Goal: Transaction & Acquisition: Book appointment/travel/reservation

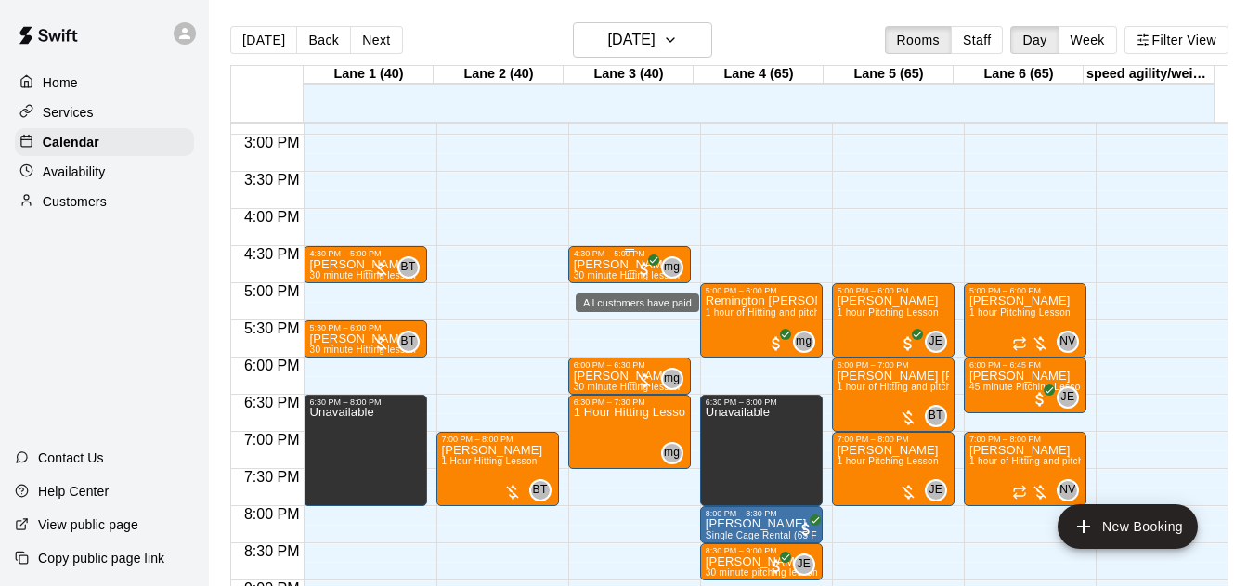
scroll to position [1099, 0]
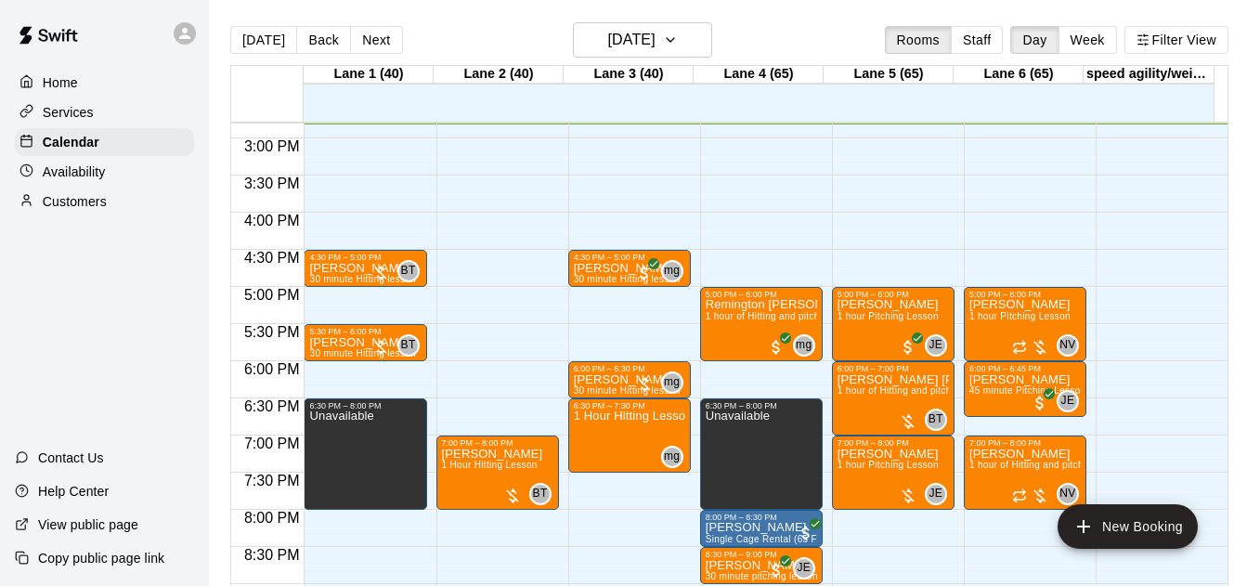
click at [966, 41] on button "Staff" at bounding box center [977, 40] width 53 height 28
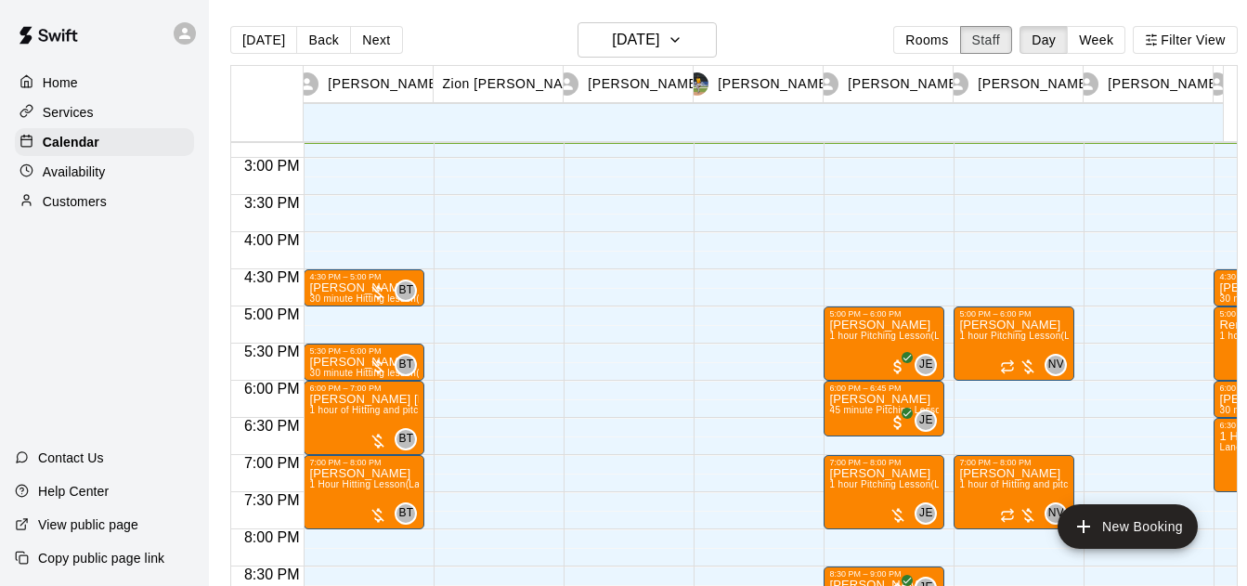
scroll to position [1169, 0]
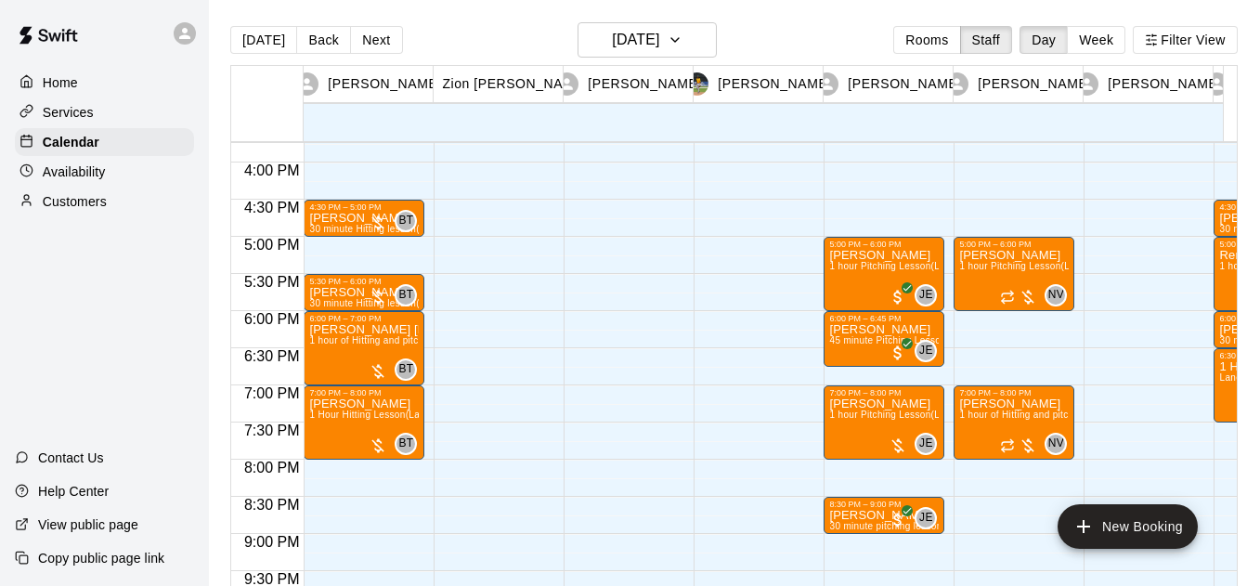
click at [392, 40] on button "Next" at bounding box center [376, 40] width 52 height 28
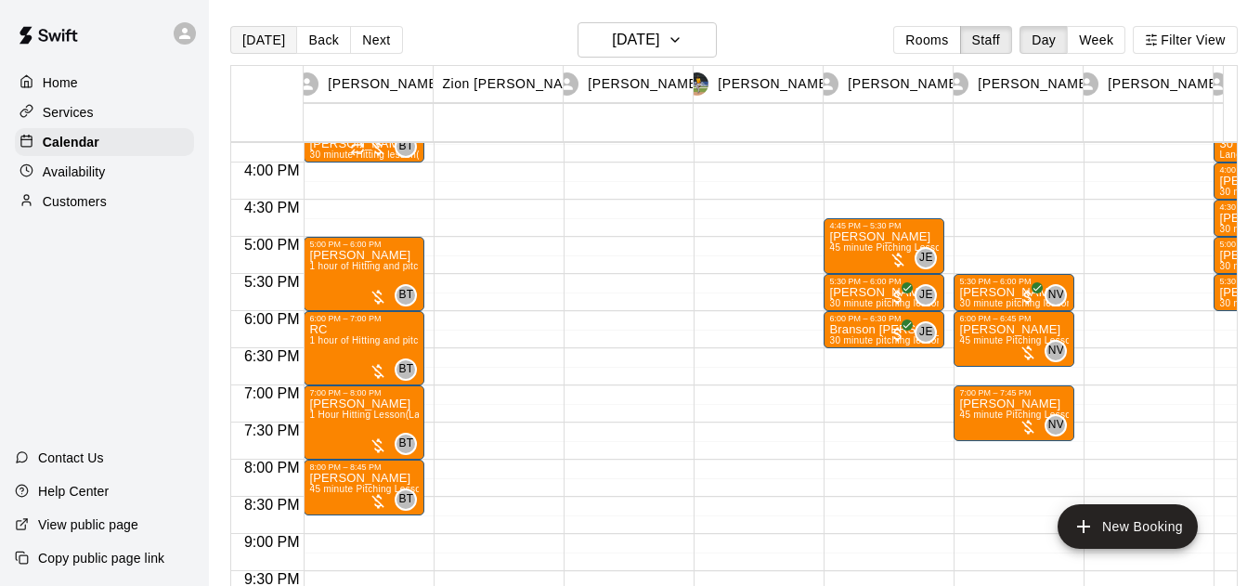
click at [244, 29] on button "[DATE]" at bounding box center [263, 40] width 67 height 28
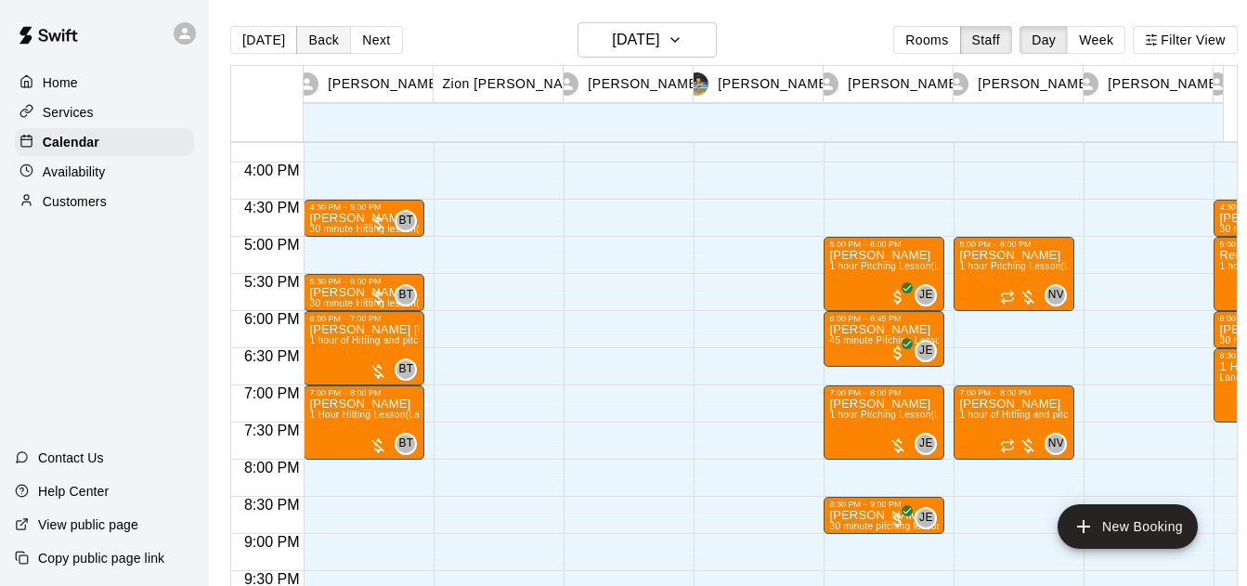
click at [315, 35] on button "Back" at bounding box center [323, 40] width 55 height 28
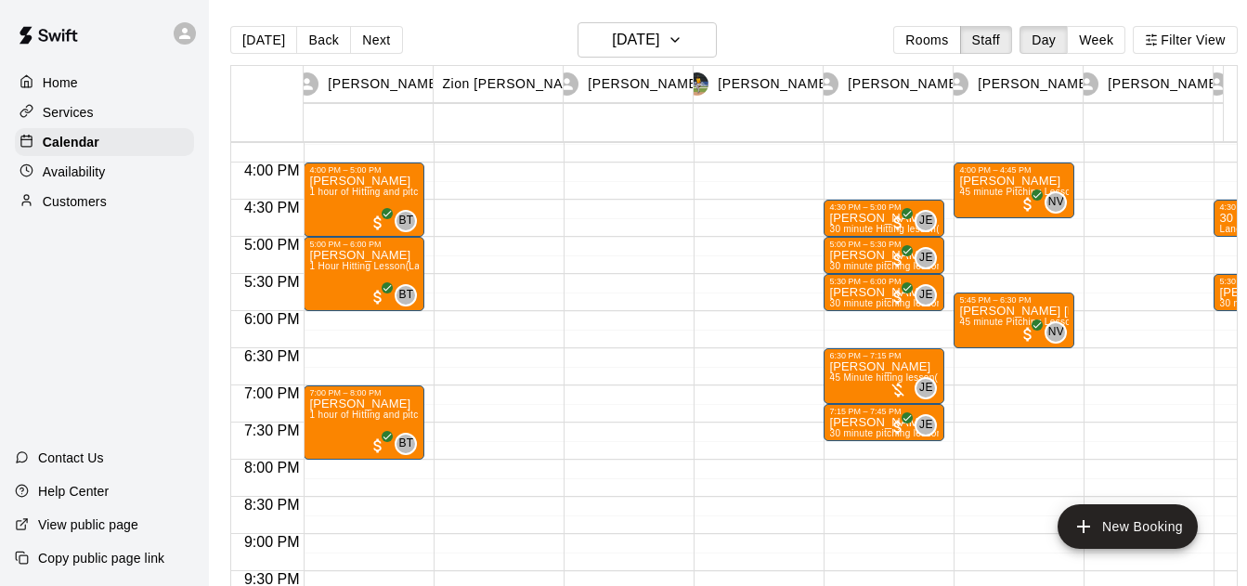
click at [1095, 41] on button "Week" at bounding box center [1096, 40] width 58 height 28
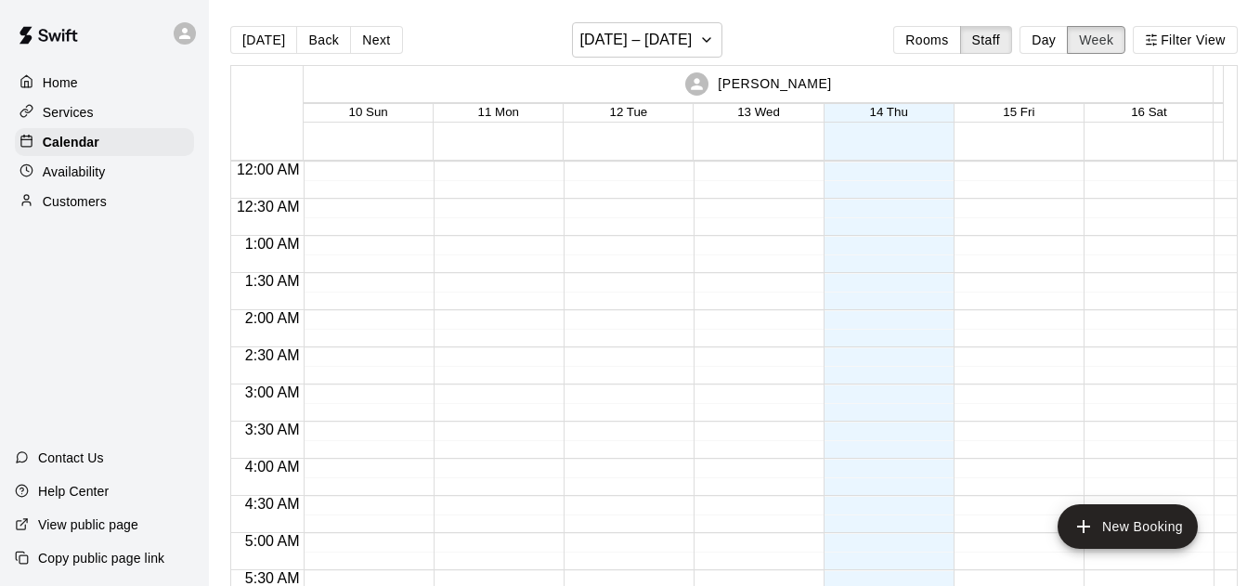
scroll to position [1126, 0]
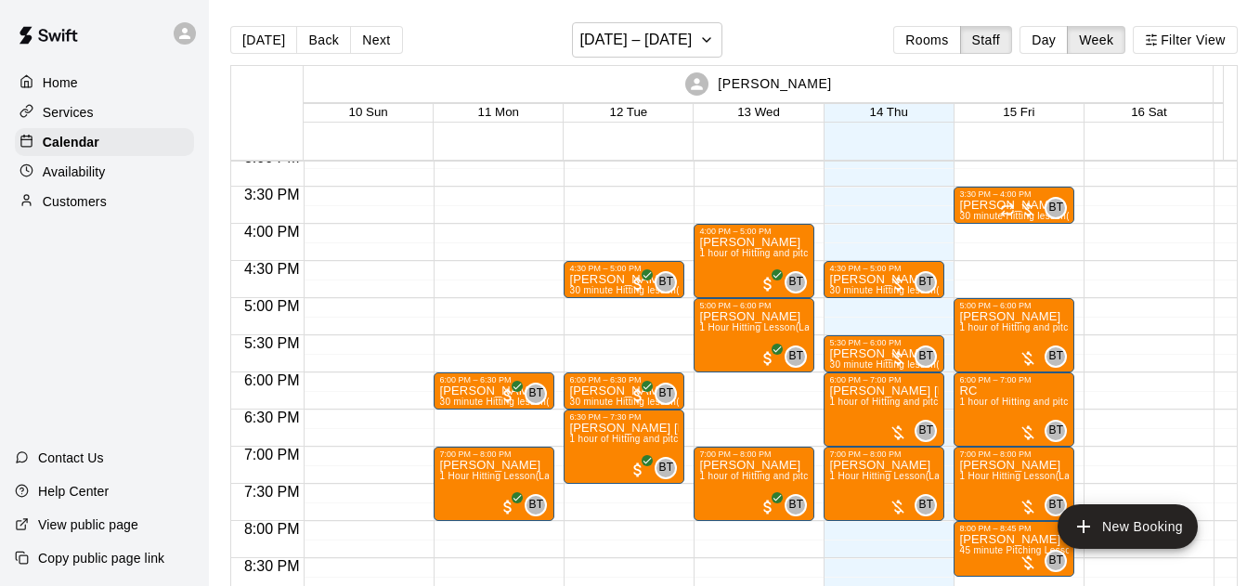
click at [341, 39] on button "Back" at bounding box center [323, 40] width 55 height 28
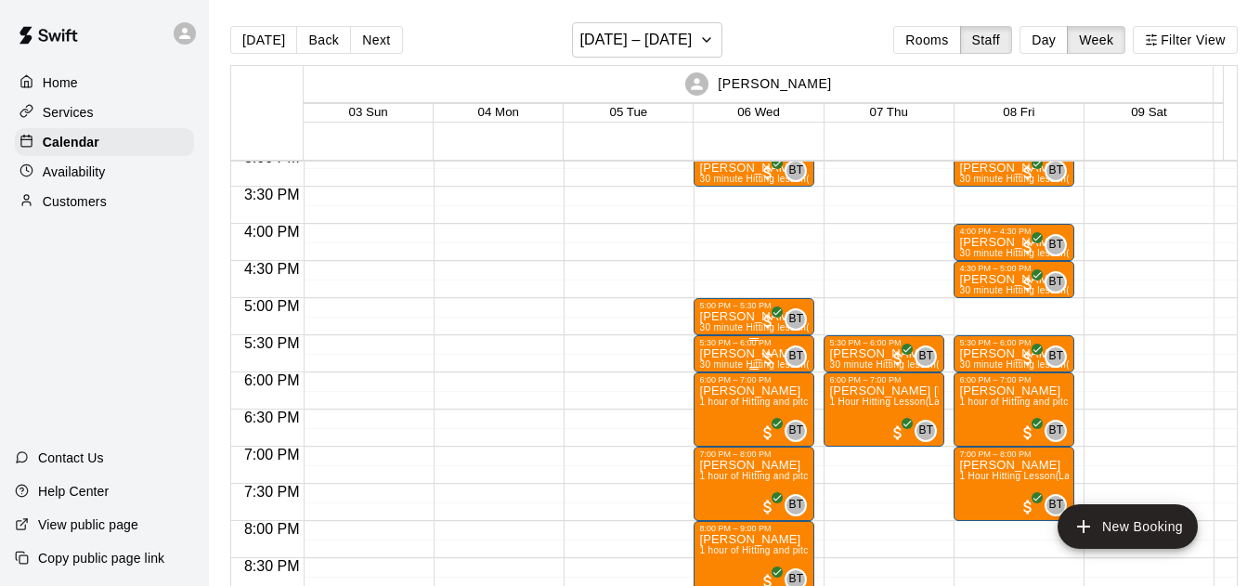
click at [765, 357] on div at bounding box center [768, 358] width 19 height 19
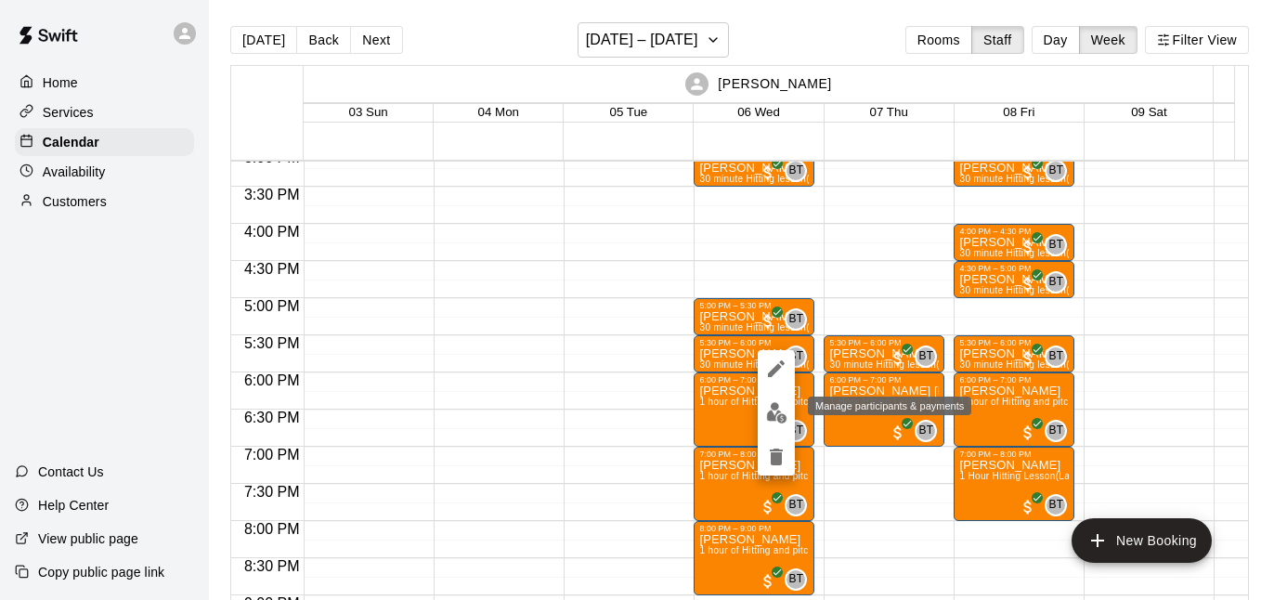
click at [778, 415] on img "edit" at bounding box center [776, 412] width 21 height 21
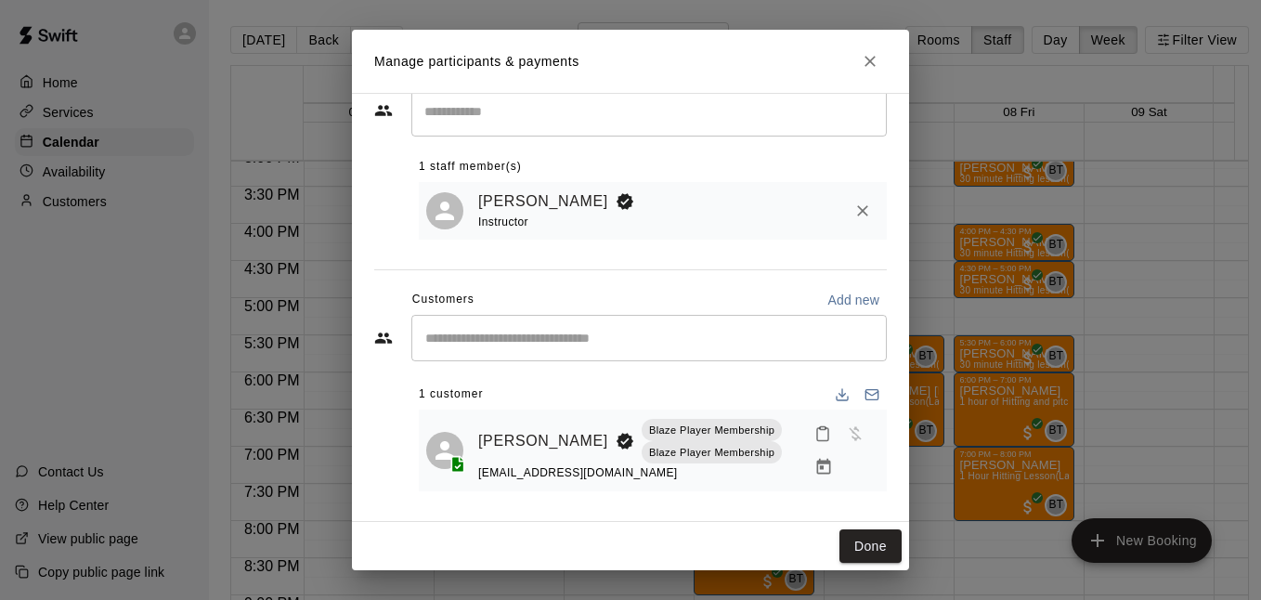
scroll to position [57, 0]
click at [814, 463] on icon "Manage bookings & payment" at bounding box center [823, 467] width 19 height 19
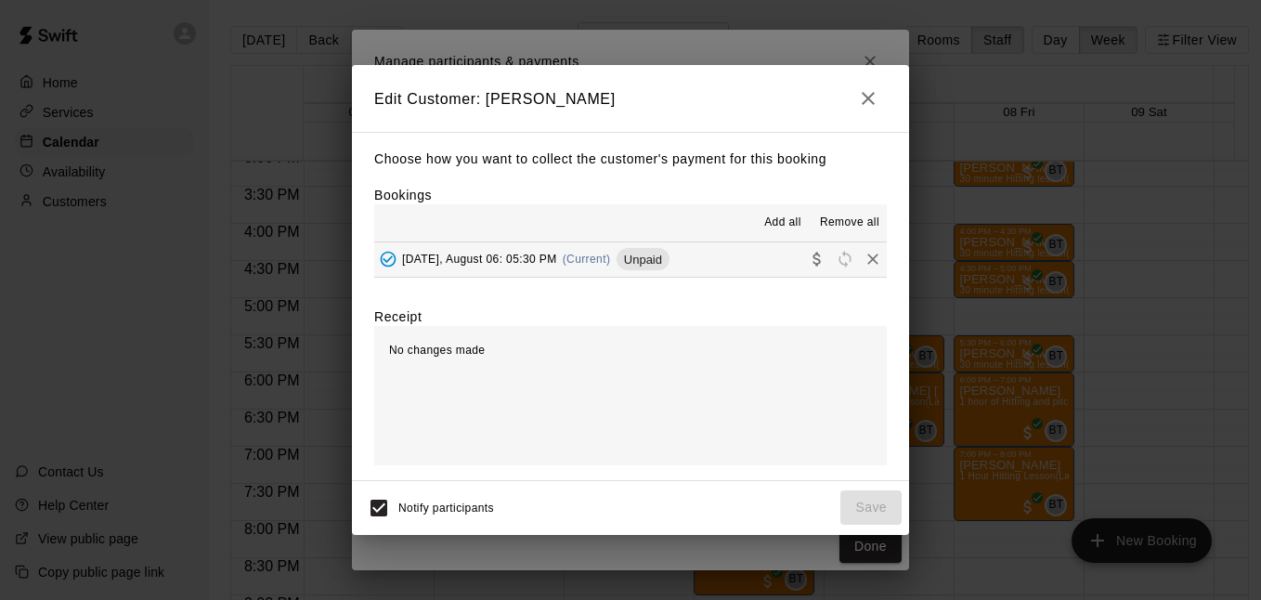
click at [711, 267] on button "[DATE], August 06: 05:30 PM (Current) Unpaid" at bounding box center [630, 259] width 512 height 34
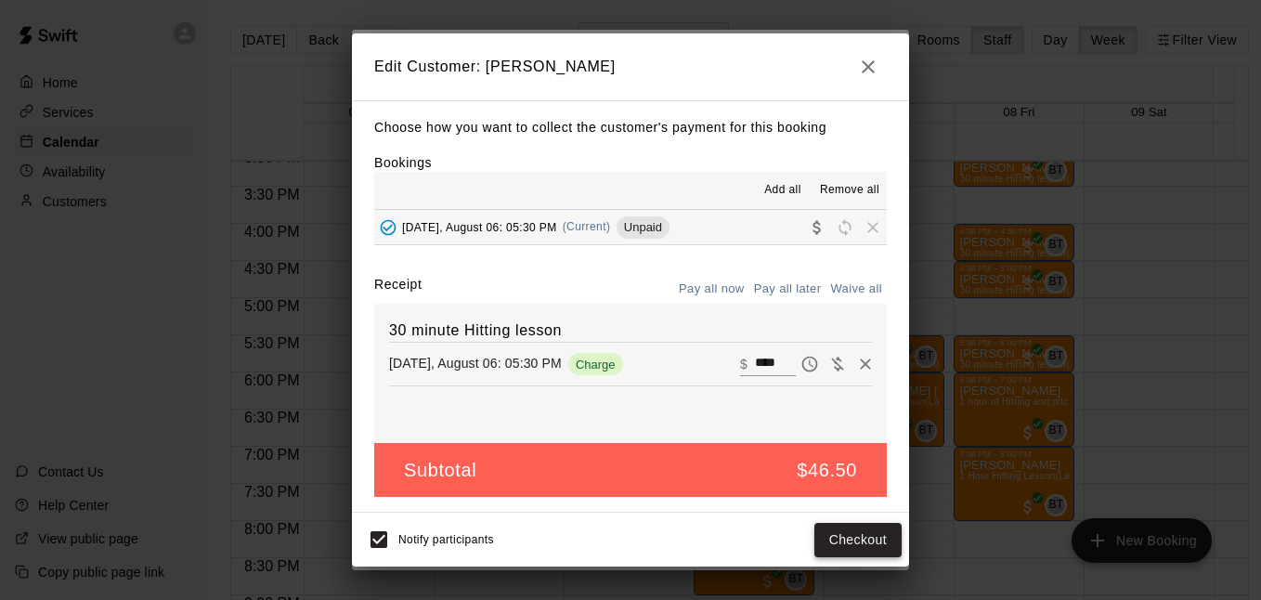
click at [866, 551] on button "Checkout" at bounding box center [857, 540] width 87 height 34
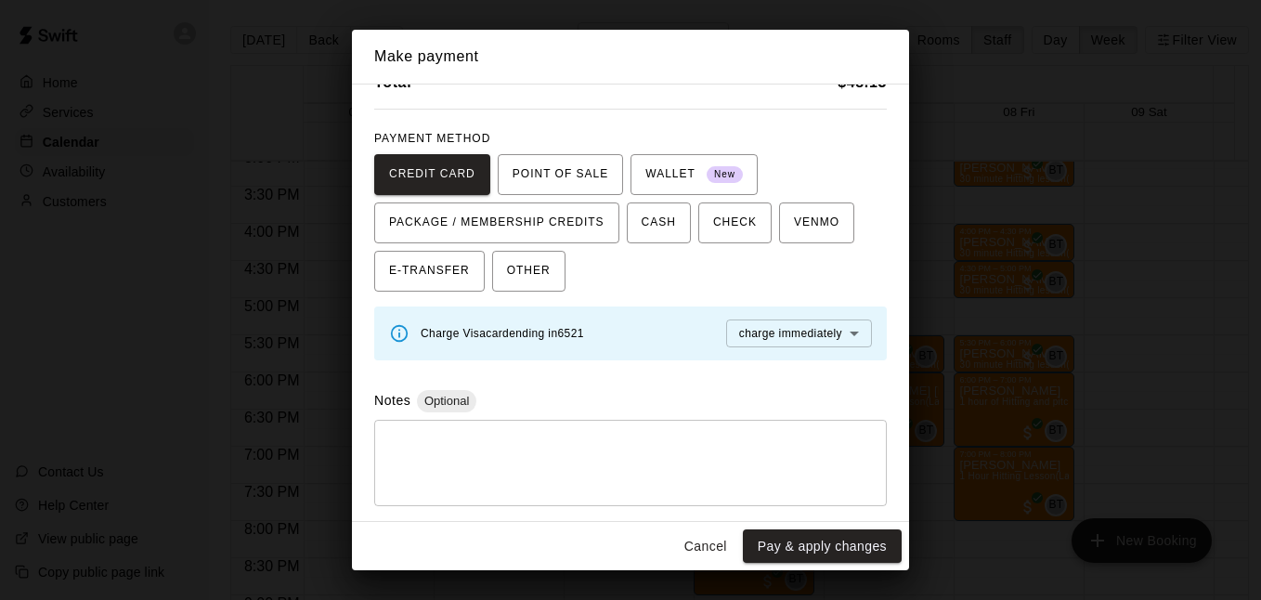
scroll to position [125, 0]
click at [799, 544] on button "Pay & apply changes" at bounding box center [822, 546] width 159 height 34
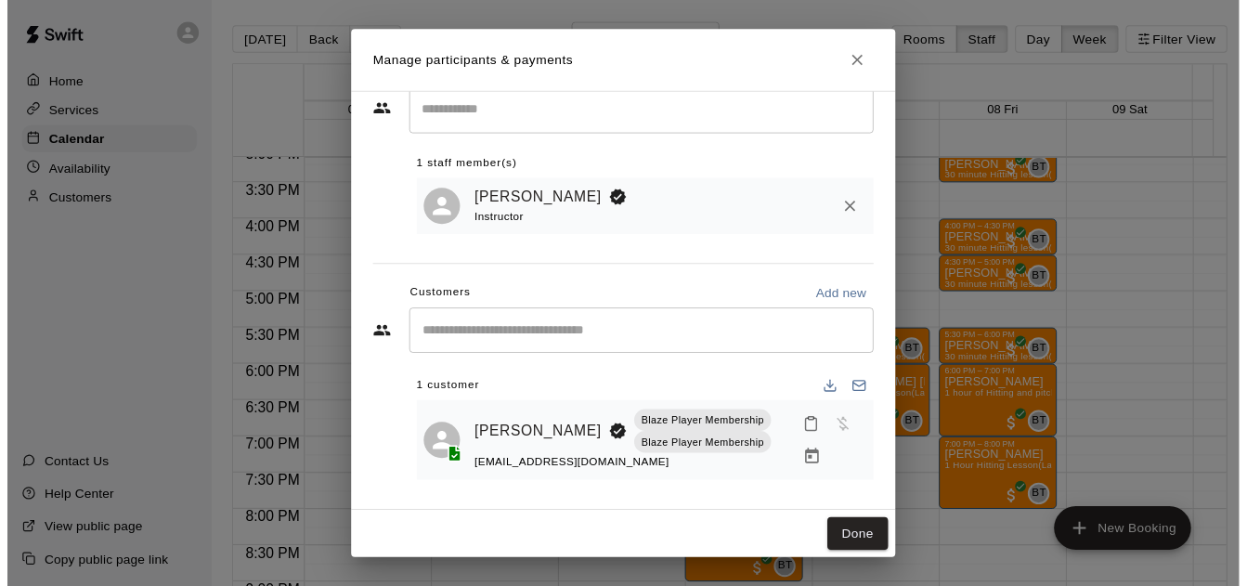
scroll to position [0, 0]
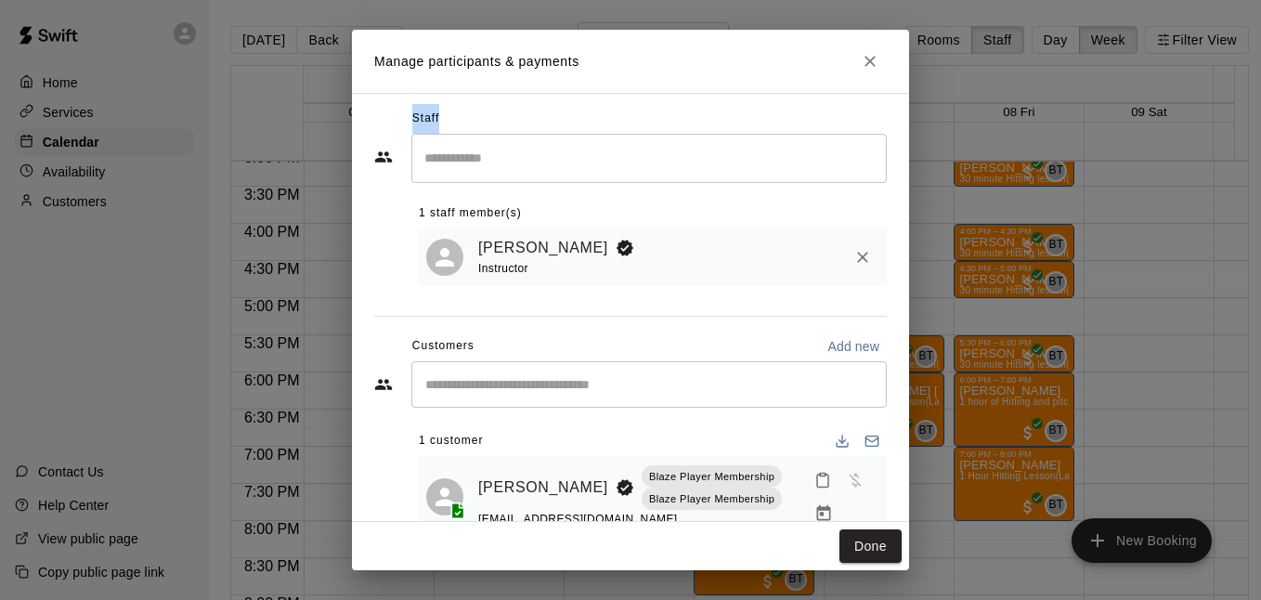
drag, startPoint x: 785, startPoint y: 34, endPoint x: 759, endPoint y: 103, distance: 73.1
click at [759, 103] on div "Manage participants & payments Staff ​ 1 staff member(s) [PERSON_NAME] Instruct…" at bounding box center [630, 300] width 557 height 540
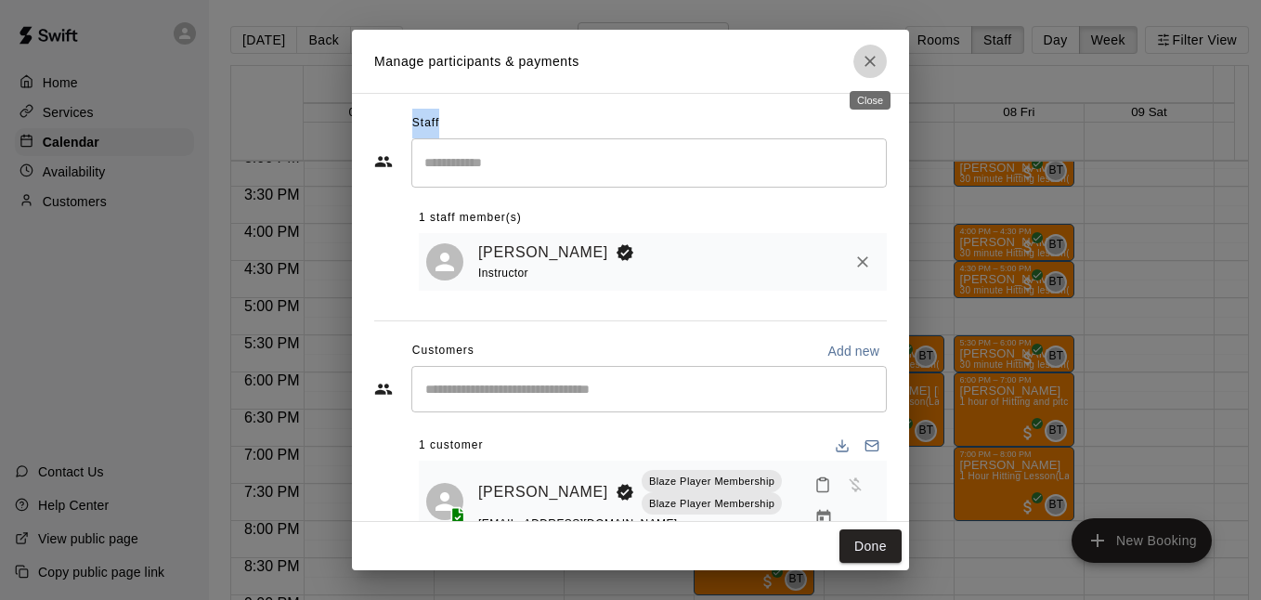
click at [871, 58] on icon "Close" at bounding box center [870, 61] width 19 height 19
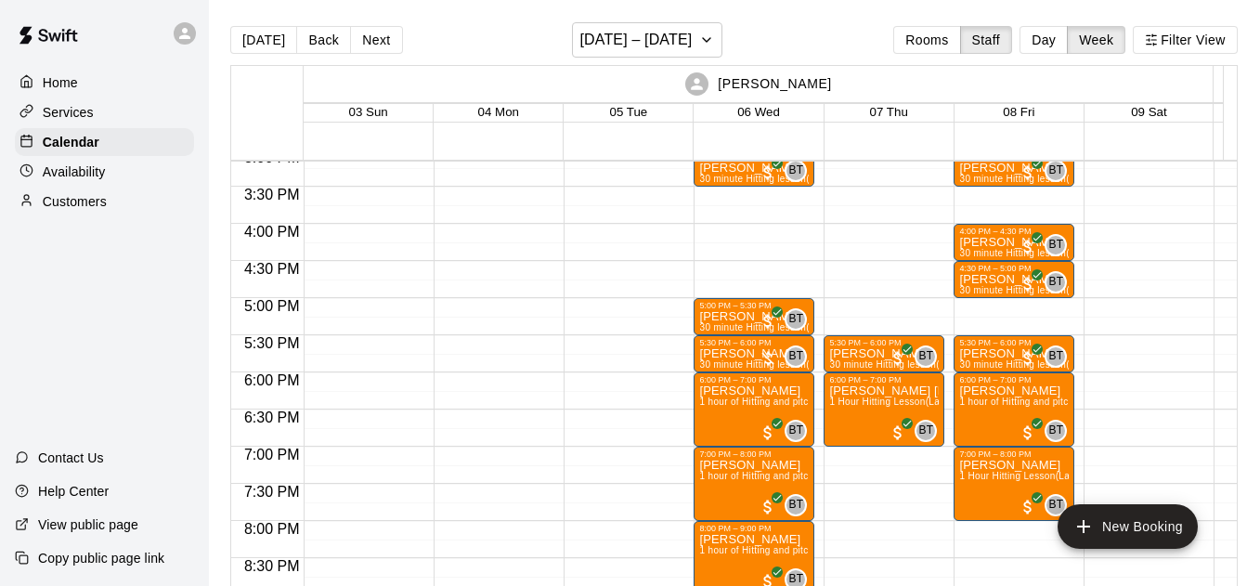
drag, startPoint x: 388, startPoint y: 31, endPoint x: 874, endPoint y: 201, distance: 514.7
click at [388, 32] on button "Next" at bounding box center [376, 40] width 52 height 28
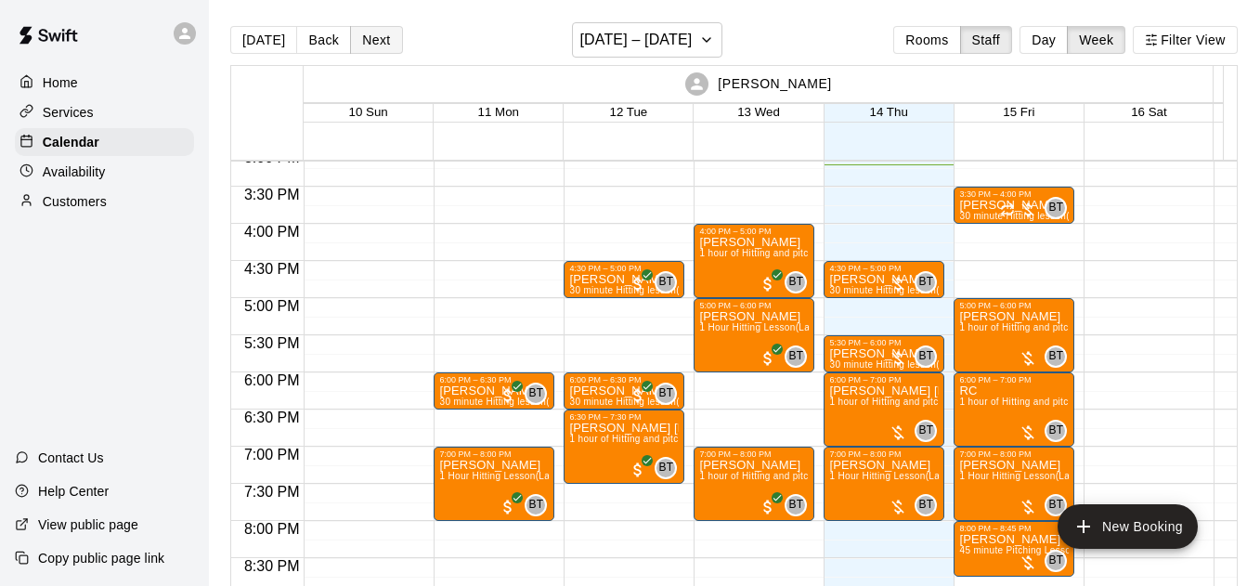
click at [374, 41] on button "Next" at bounding box center [376, 40] width 52 height 28
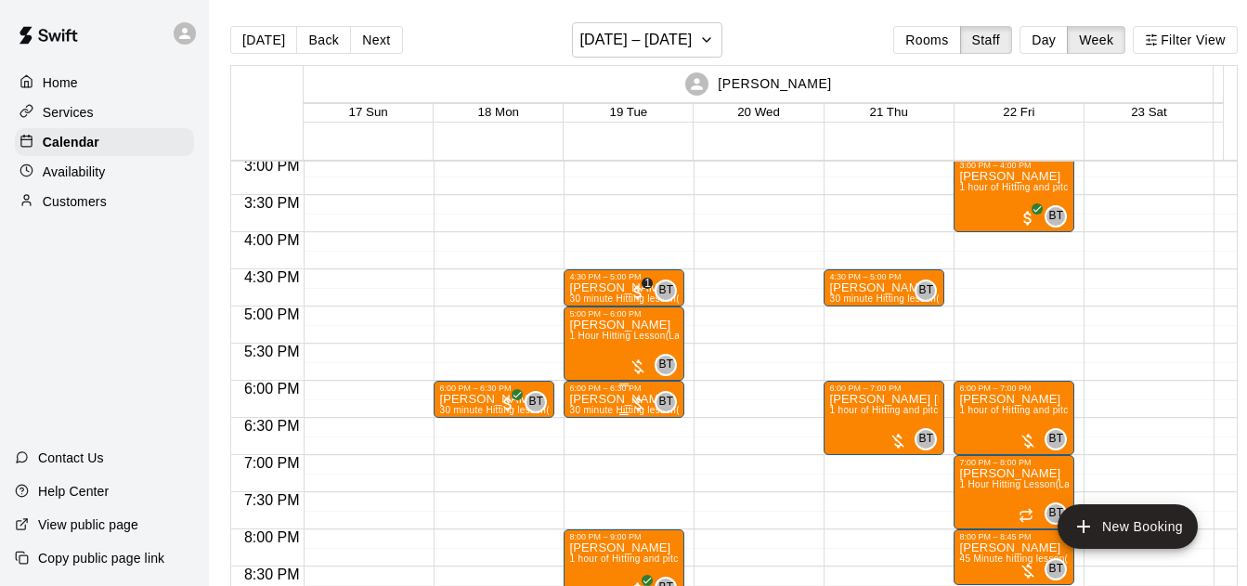
scroll to position [1126, 0]
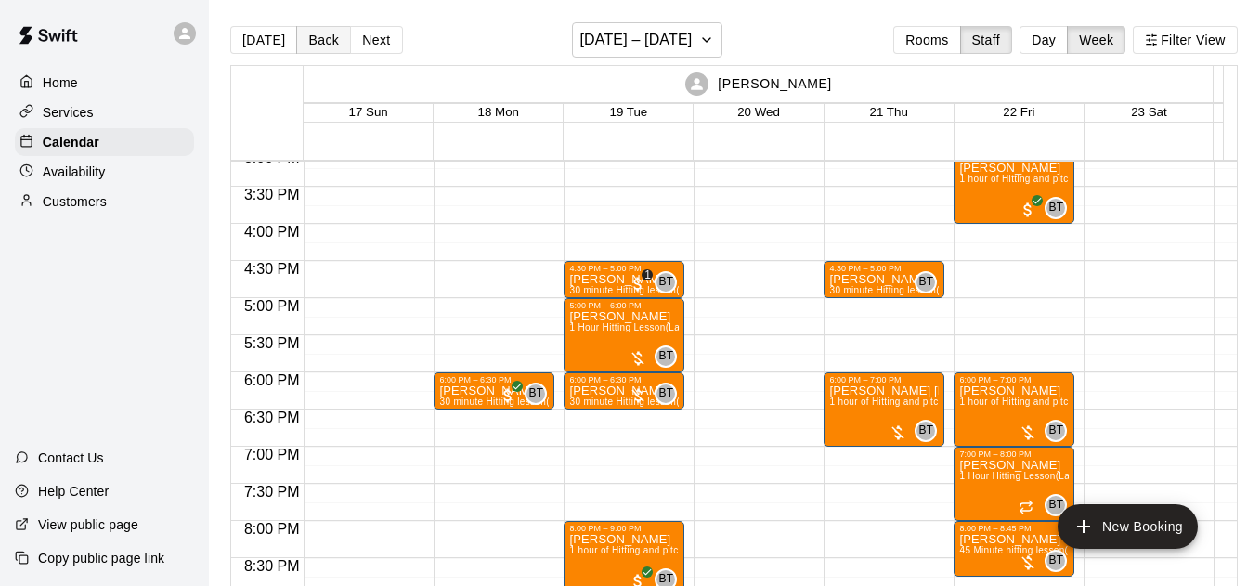
click at [309, 36] on button "Back" at bounding box center [323, 40] width 55 height 28
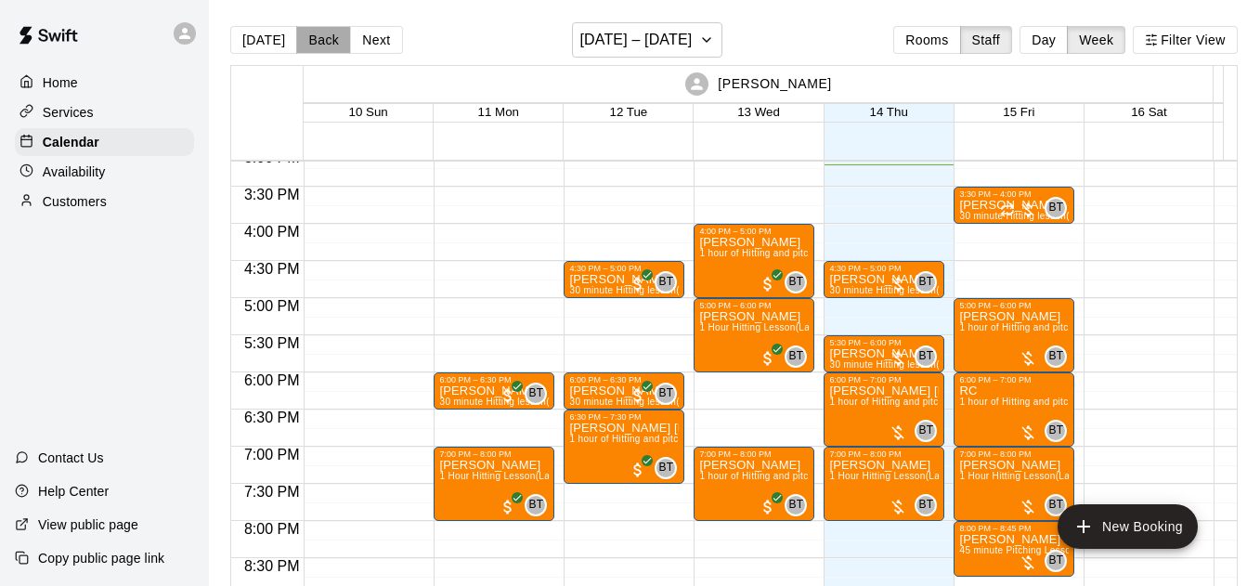
click at [324, 28] on button "Back" at bounding box center [323, 40] width 55 height 28
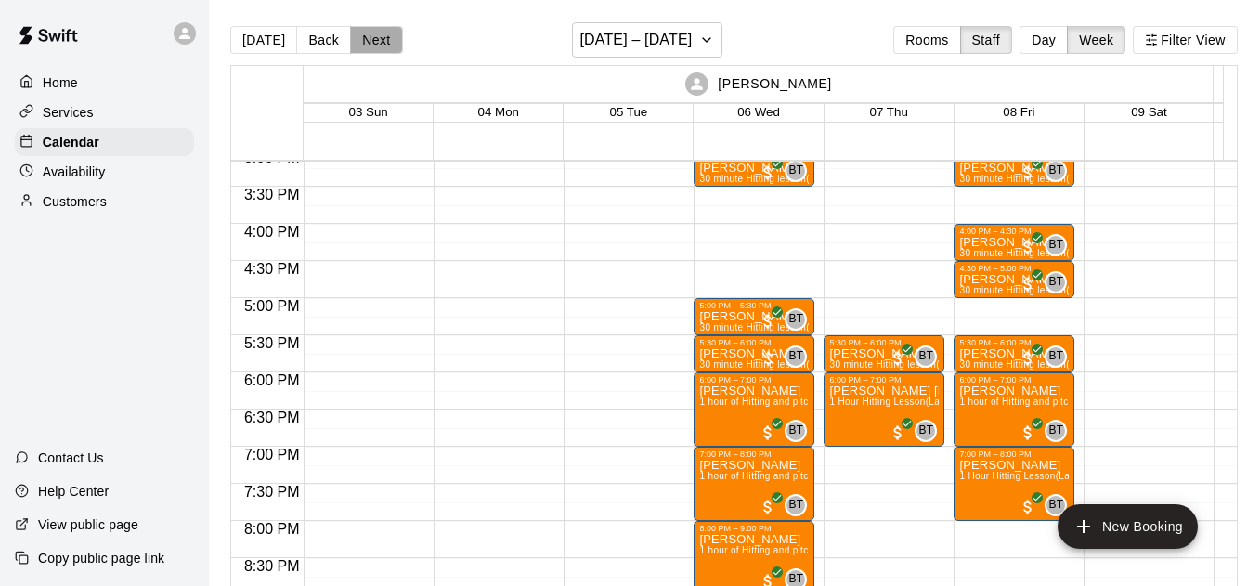
click at [367, 45] on button "Next" at bounding box center [376, 40] width 52 height 28
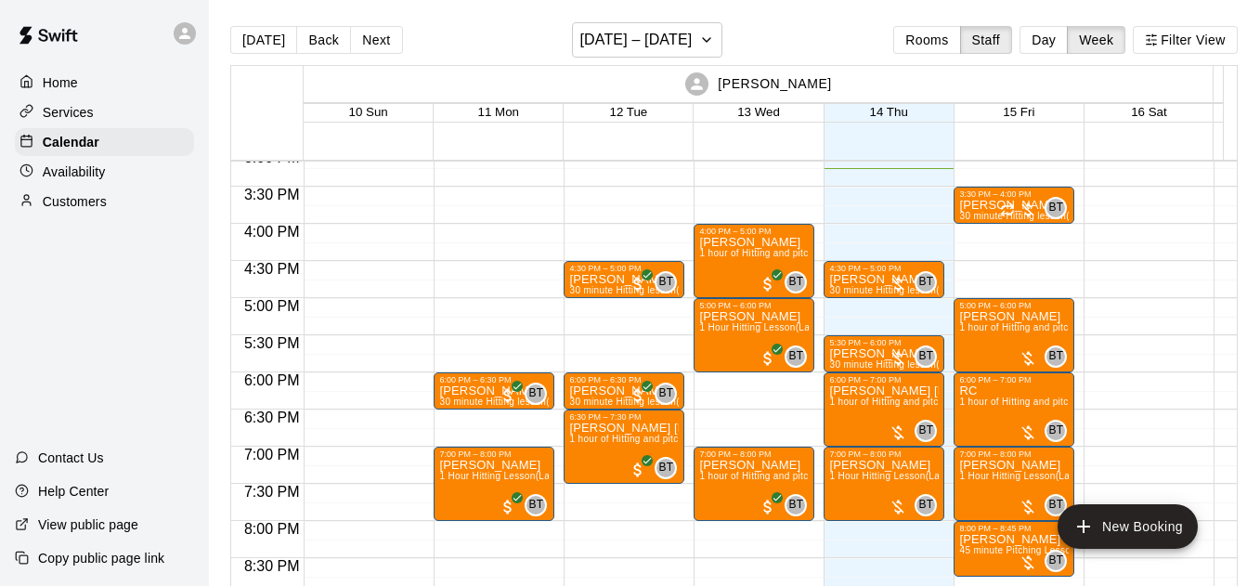
click at [379, 45] on button "Next" at bounding box center [376, 40] width 52 height 28
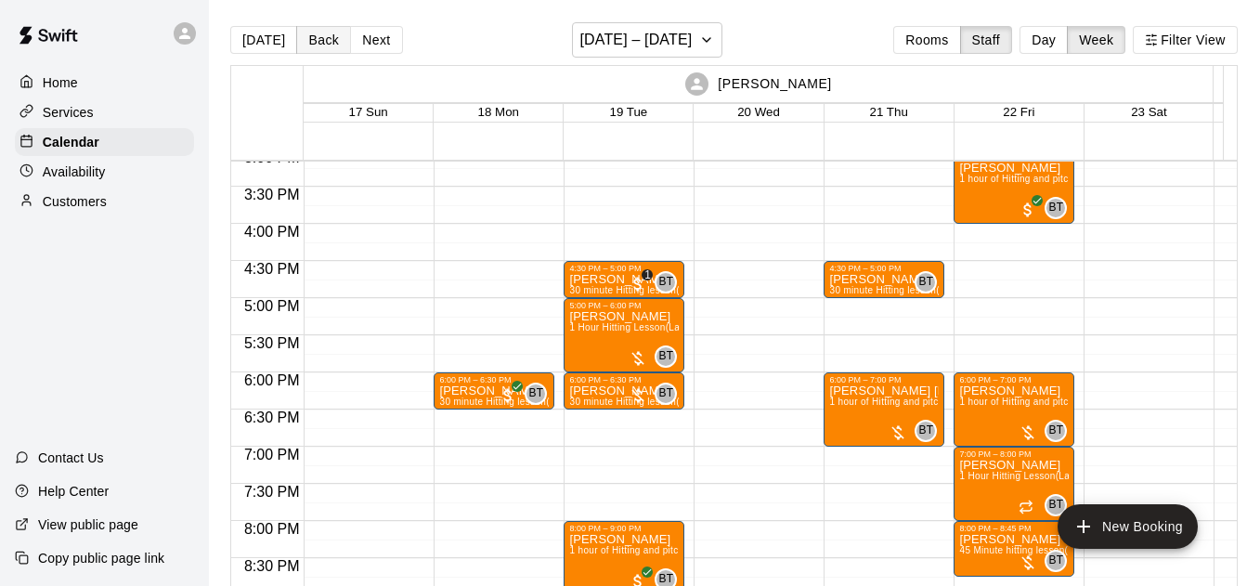
click at [315, 37] on button "Back" at bounding box center [323, 40] width 55 height 28
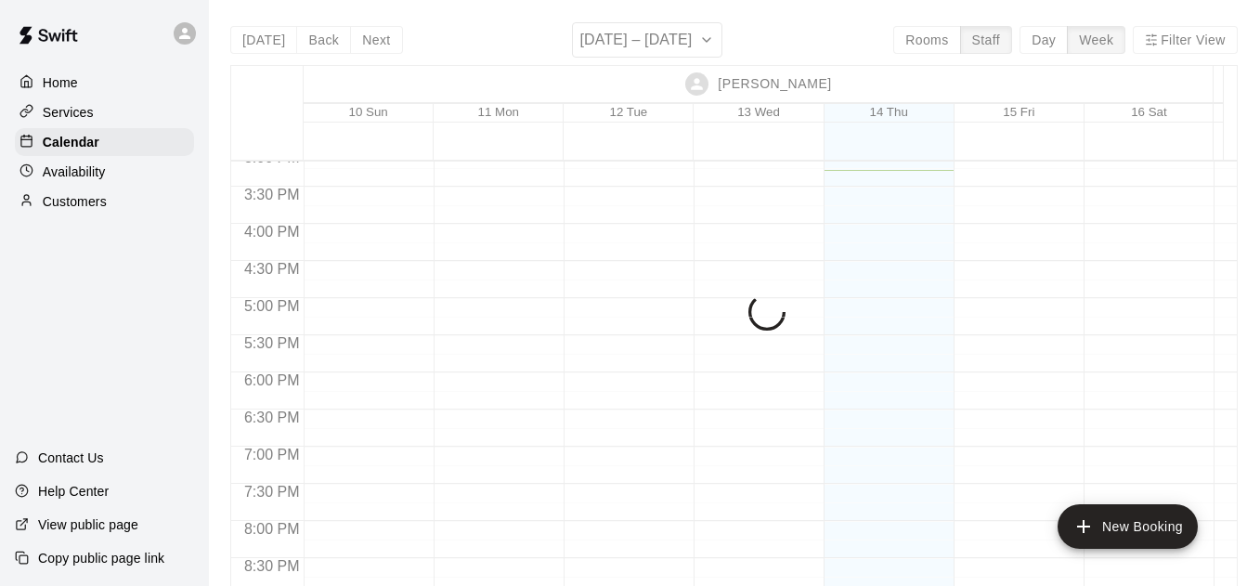
click at [357, 33] on div "[DATE] Back Next [DATE] – [DATE] Rooms Staff Day Week Filter View [PERSON_NAME]…" at bounding box center [733, 315] width 1007 height 586
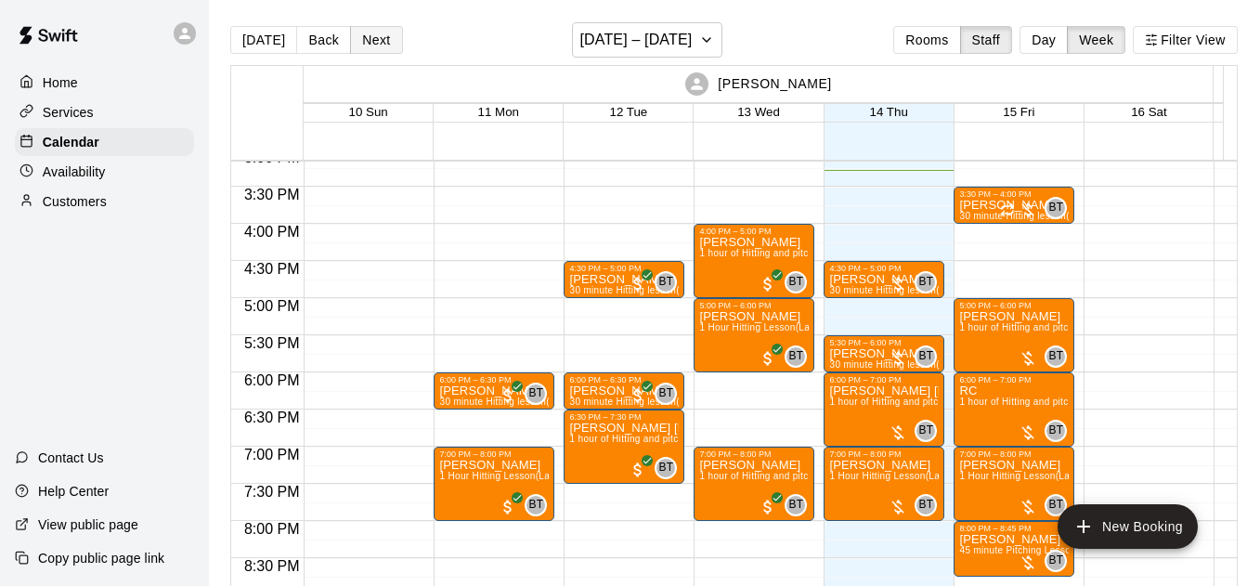
click at [356, 37] on button "Next" at bounding box center [376, 40] width 52 height 28
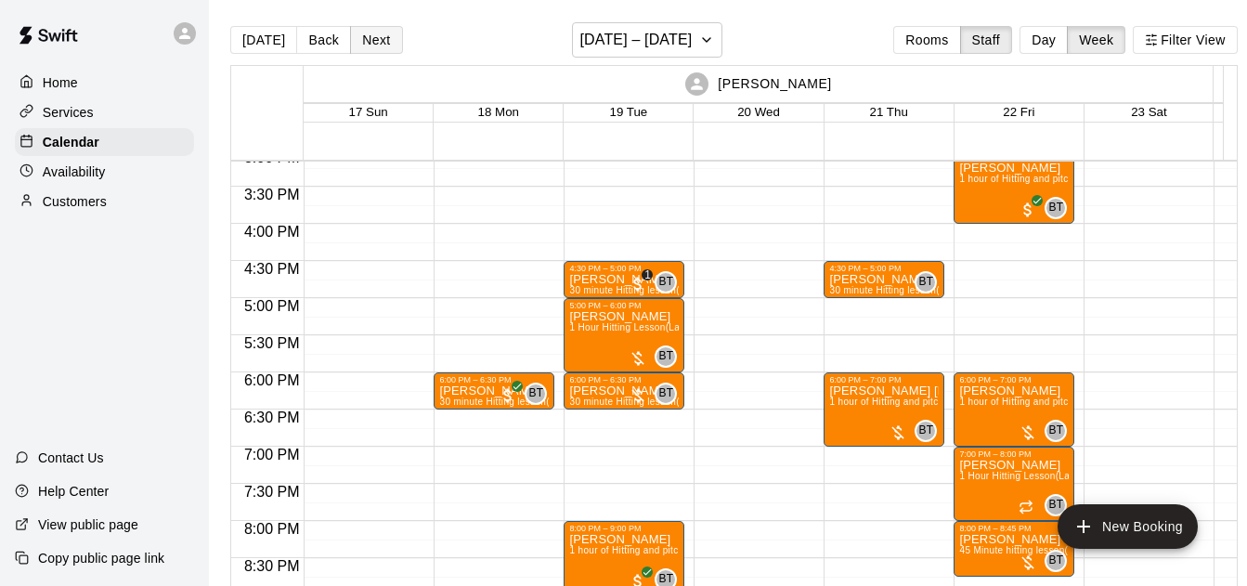
click at [372, 37] on button "Next" at bounding box center [376, 40] width 52 height 28
